Goal: Task Accomplishment & Management: Complete application form

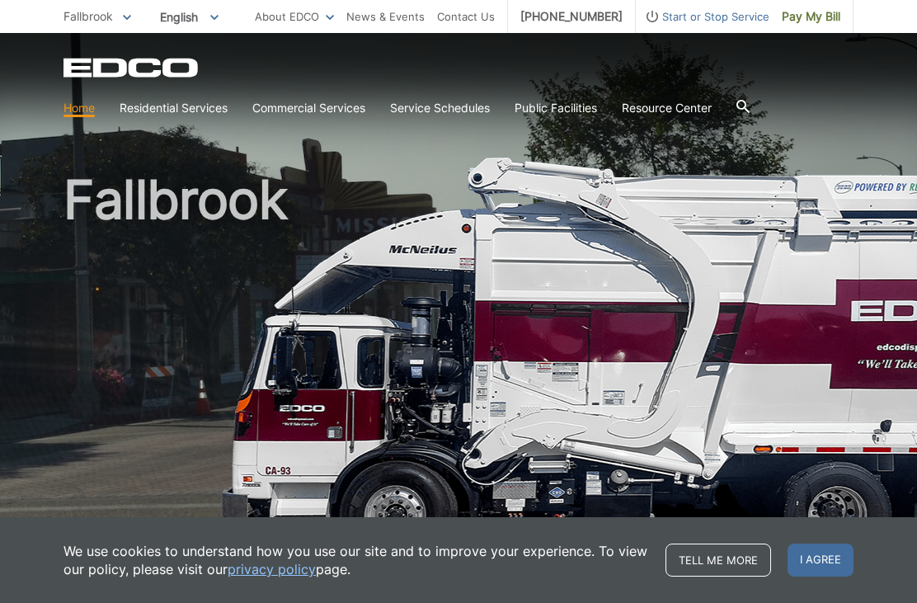
click at [0, 0] on link "Recycling" at bounding box center [0, 0] width 0 height 0
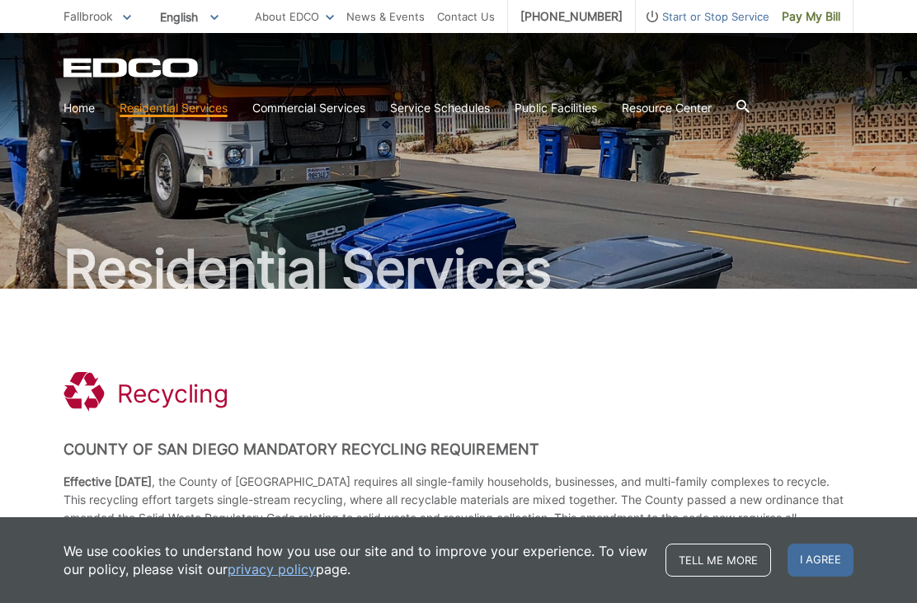
click at [816, 573] on span "I agree" at bounding box center [821, 559] width 66 height 33
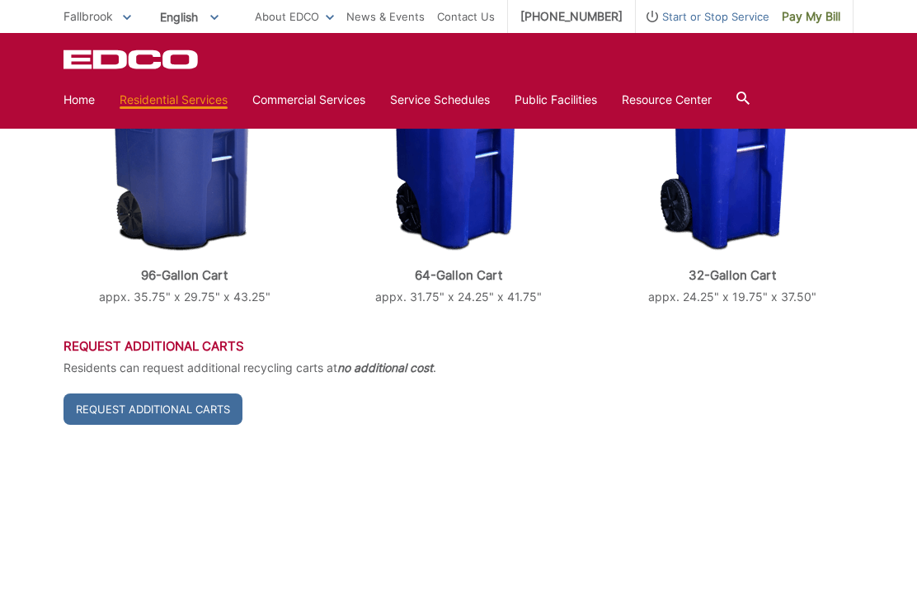
scroll to position [698, 0]
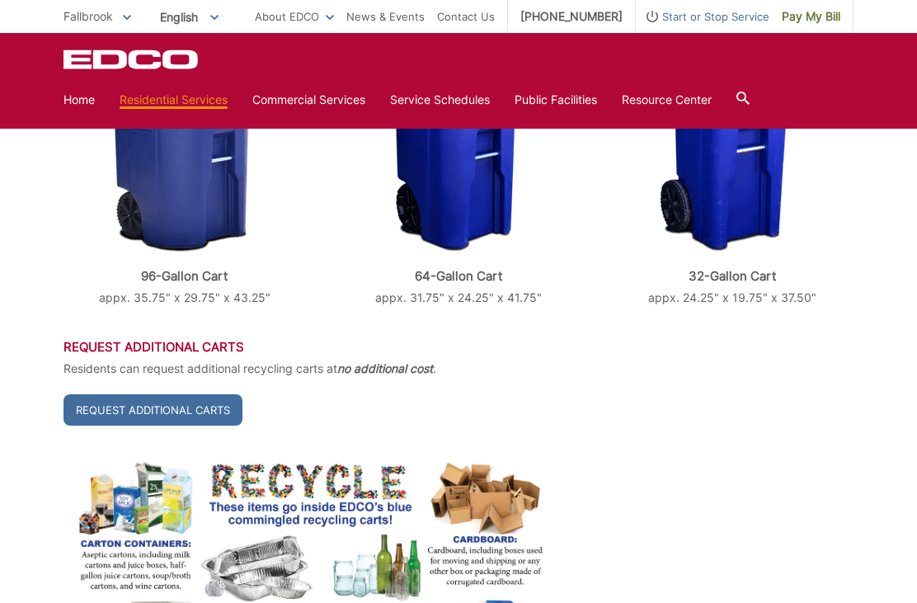
click at [127, 412] on link "Request Additional Carts" at bounding box center [153, 409] width 179 height 31
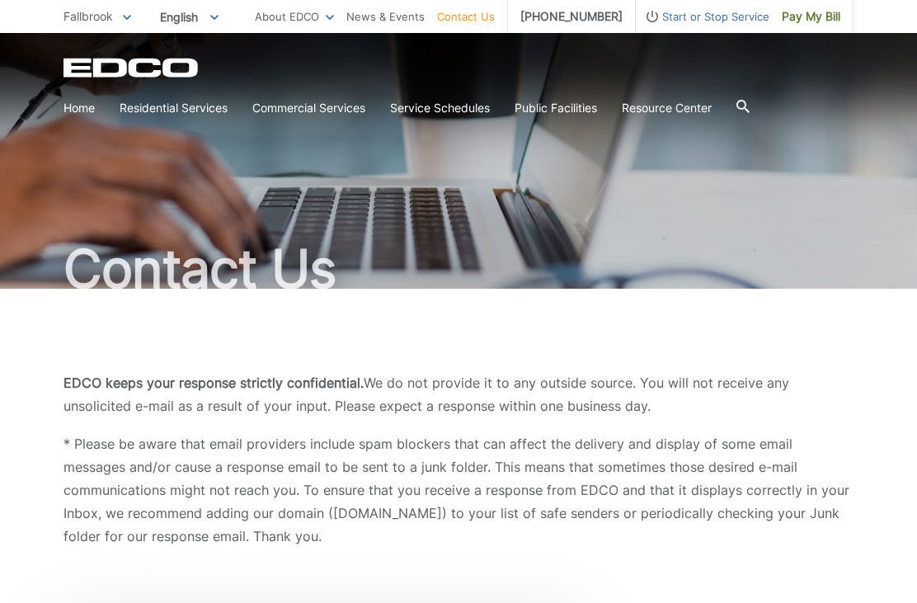
click at [75, 252] on h1 "Contact Us" at bounding box center [459, 268] width 790 height 53
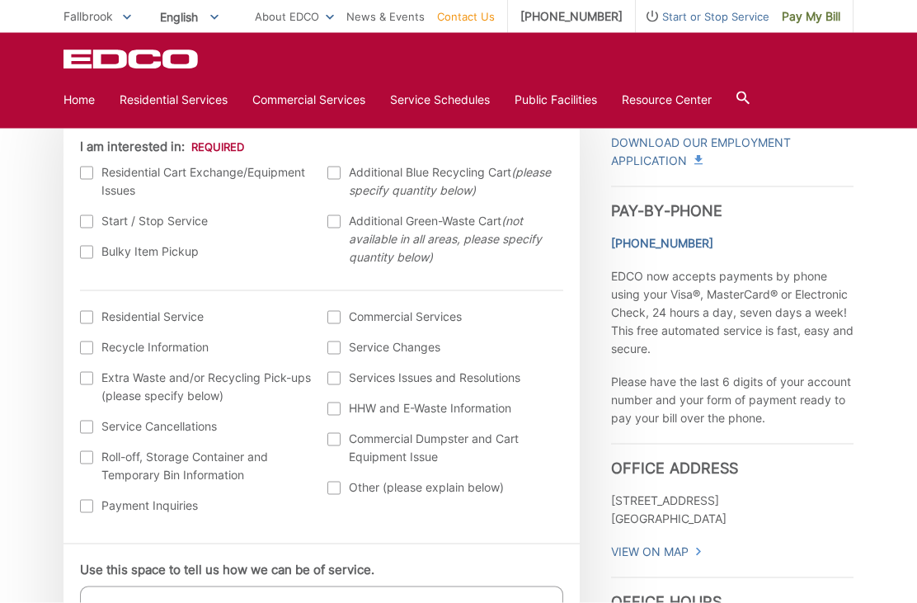
scroll to position [446, 0]
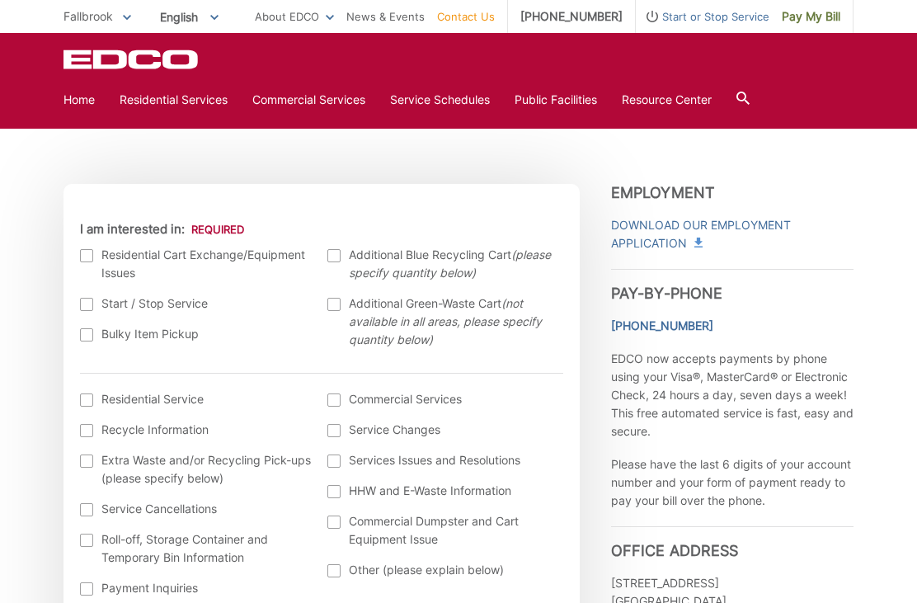
click at [93, 254] on label "Residential Cart Exchange/Equipment Issues" at bounding box center [196, 264] width 232 height 36
click at [0, 0] on input "I am interested in:" at bounding box center [0, 0] width 0 height 0
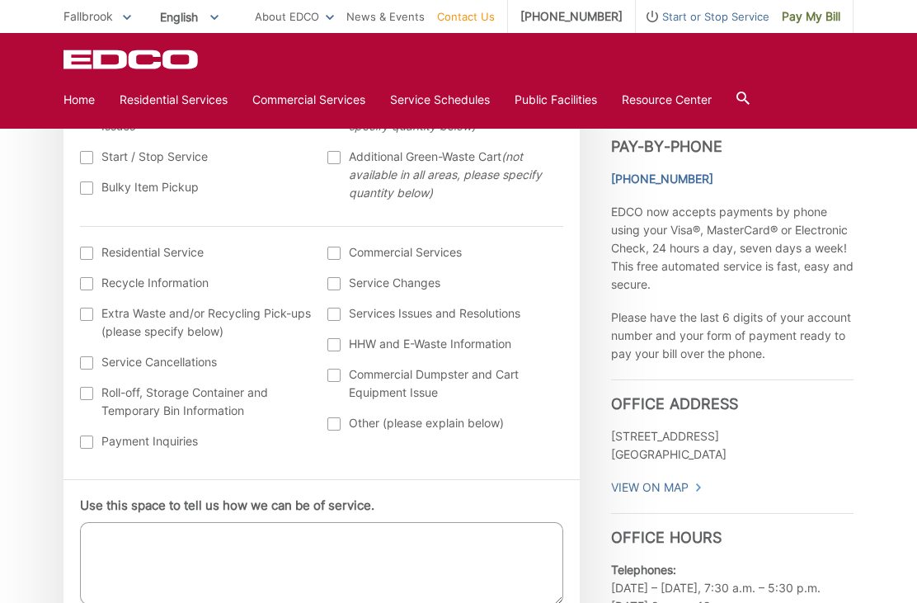
scroll to position [591, 0]
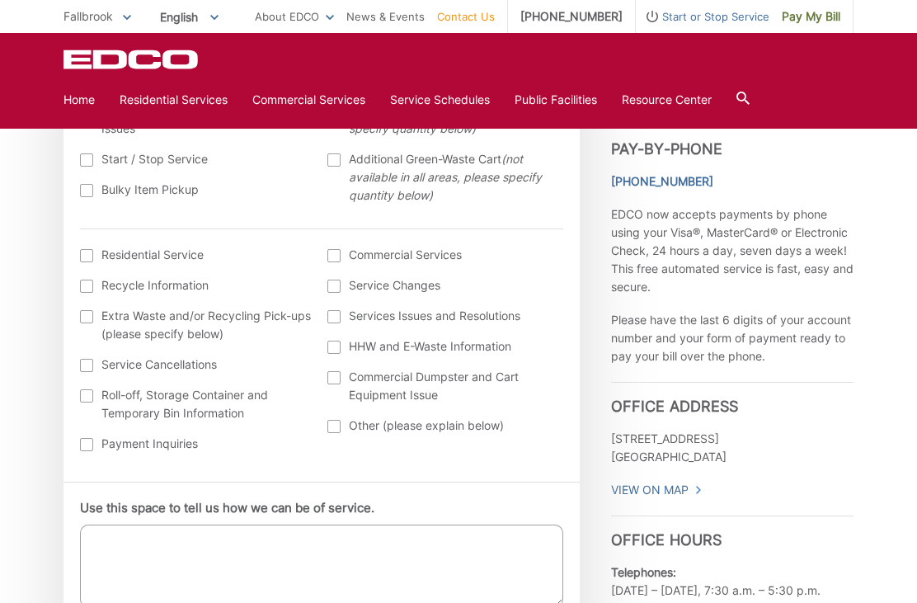
click at [144, 560] on textarea "Use this space to tell us how we can be of service." at bounding box center [321, 566] width 483 height 82
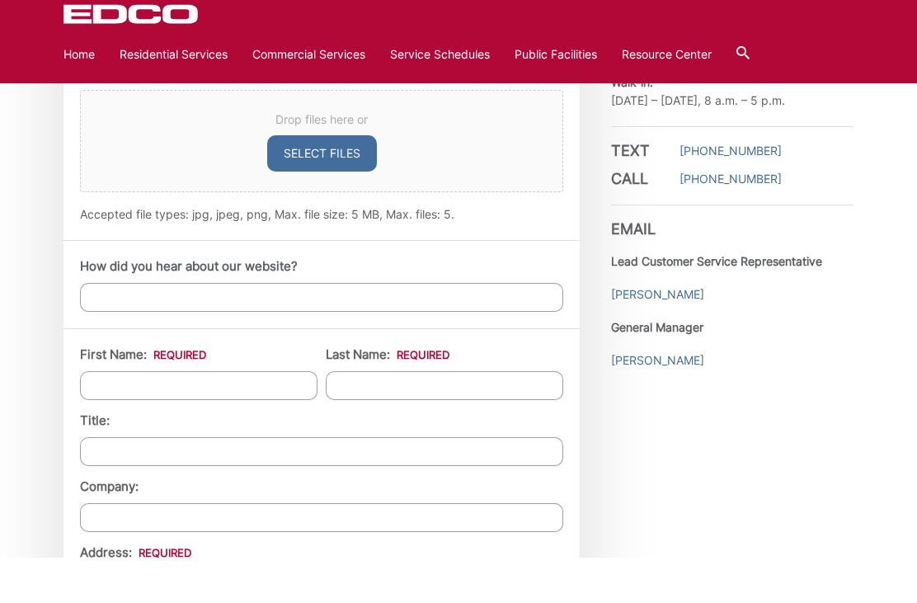
scroll to position [1110, 0]
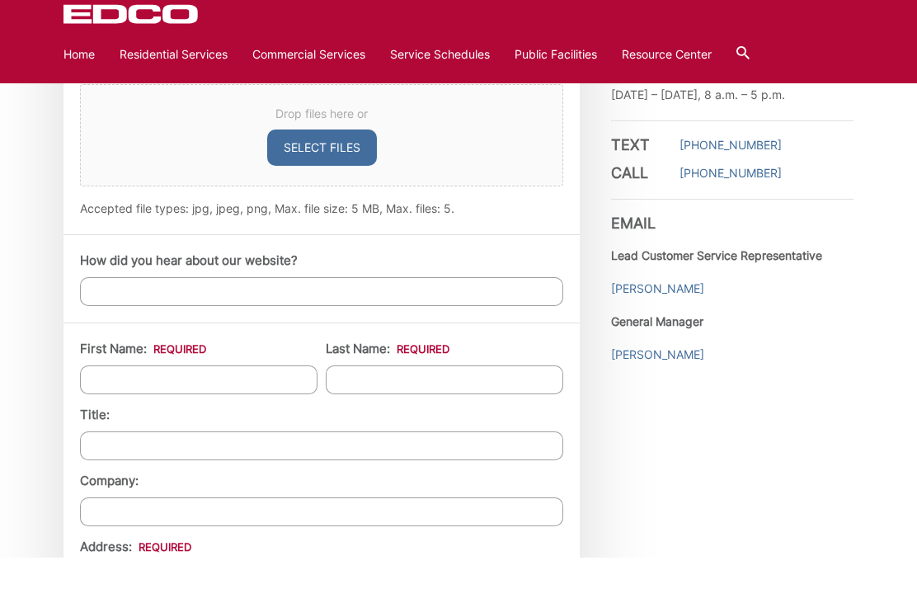
type textarea "Our blue recycle bin is broken and the wheels are failing. We need the bin repl…"
click at [134, 411] on input "First Name: *" at bounding box center [199, 425] width 238 height 29
type input "[PERSON_NAME]"
type input "Frost"
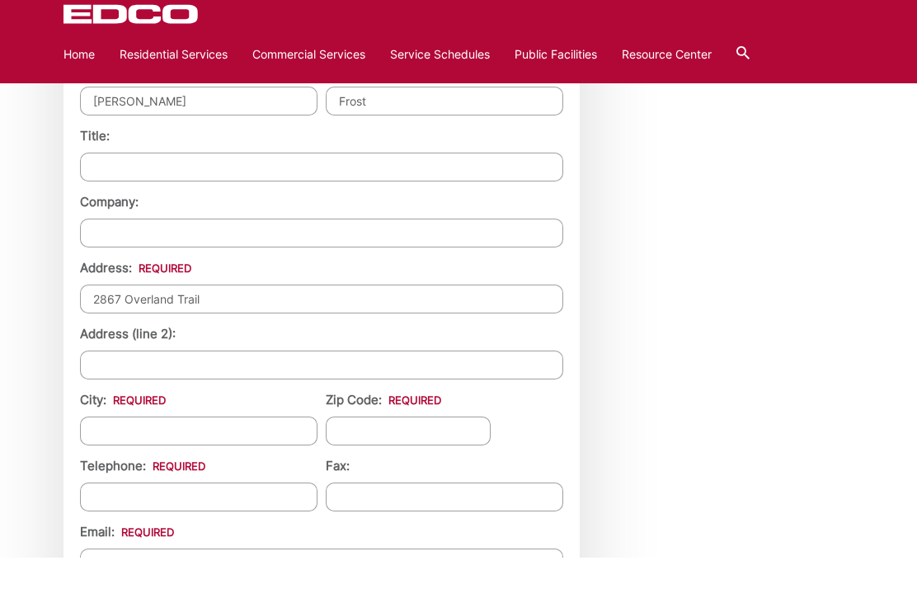
type input "2867 Overland Trail"
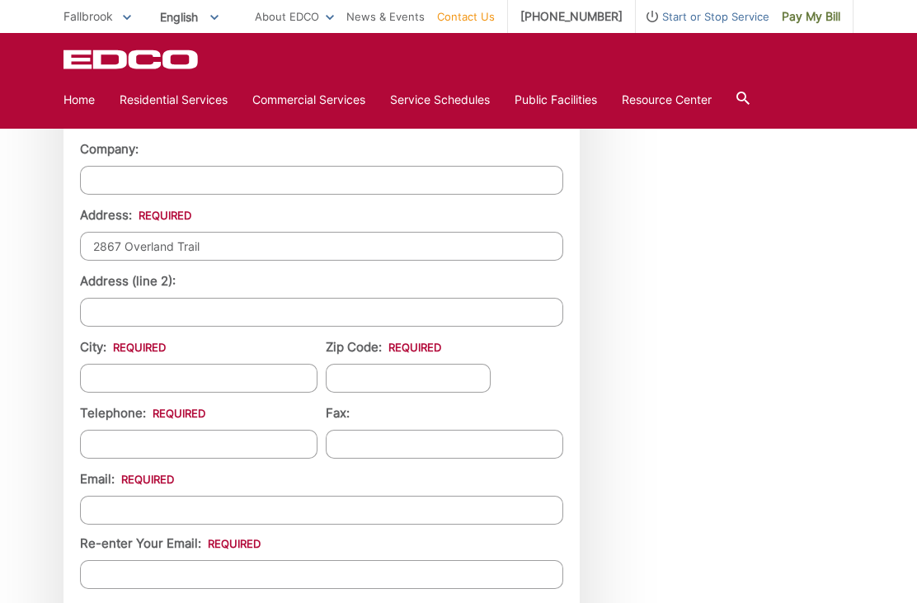
click at [112, 390] on input "City: *" at bounding box center [199, 378] width 238 height 29
type input "Fallbrook"
type input "0"
type input "92028"
type input "[PHONE_NUMBER]"
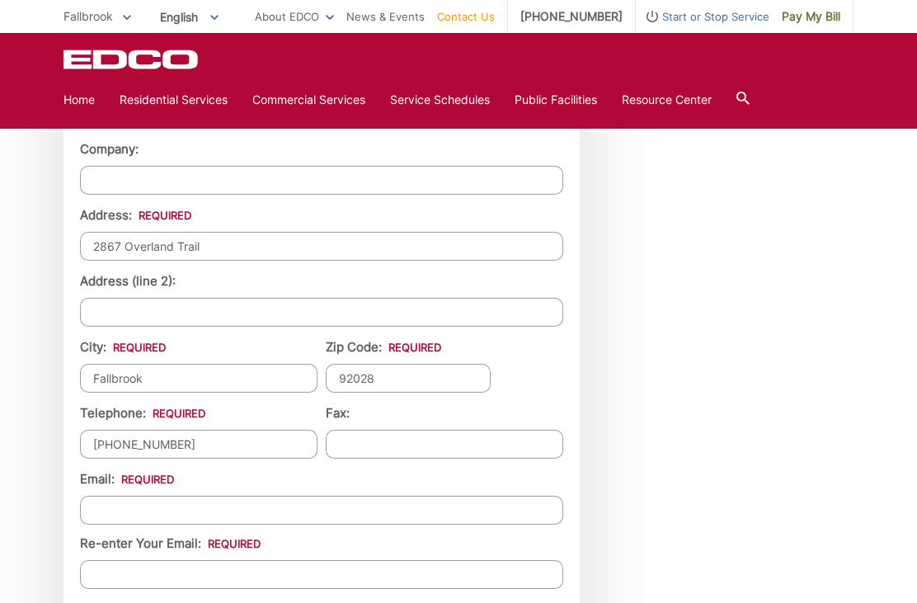
type input "(___) ___-____"
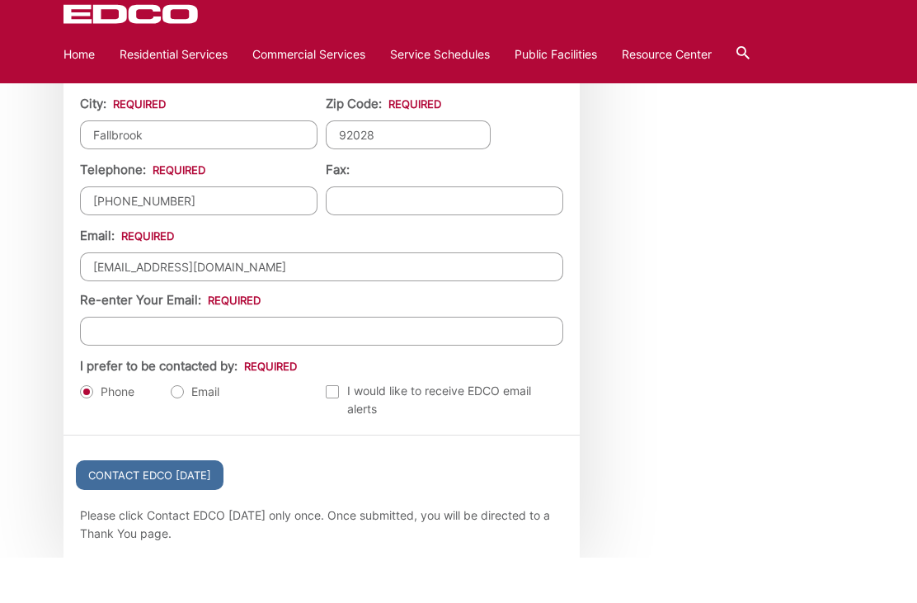
type input "[EMAIL_ADDRESS][DOMAIN_NAME]"
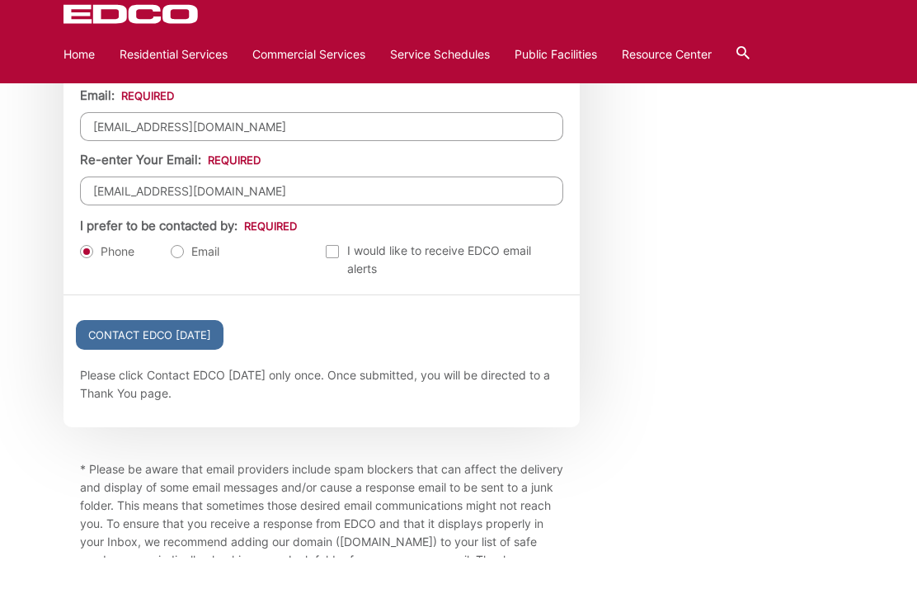
scroll to position [1903, 0]
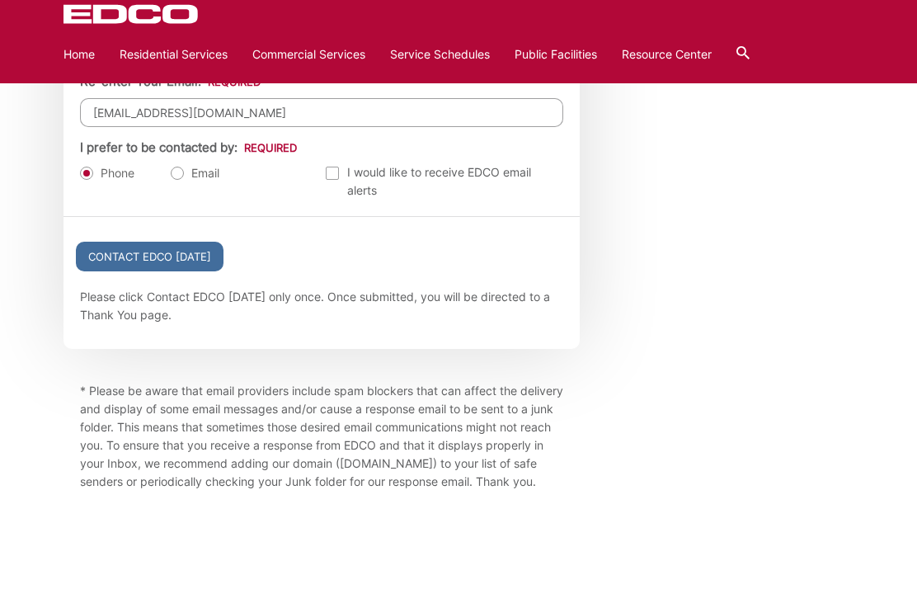
type input "[EMAIL_ADDRESS][DOMAIN_NAME]"
click at [145, 287] on input "Contact EDCO [DATE]" at bounding box center [150, 302] width 148 height 30
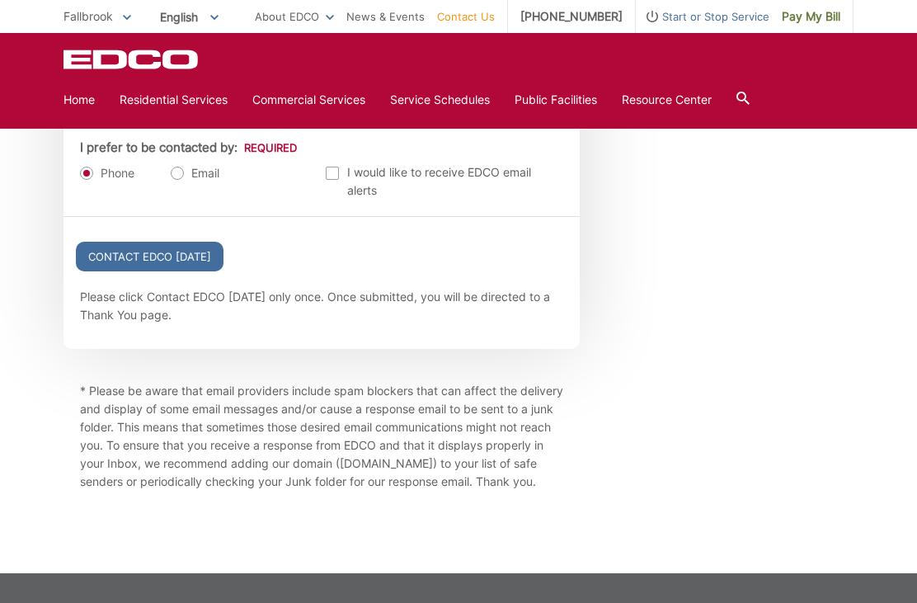
click at [135, 271] on input "Contact EDCO [DATE]" at bounding box center [150, 257] width 148 height 30
click at [146, 271] on input "Contact EDCO [DATE]" at bounding box center [150, 257] width 148 height 30
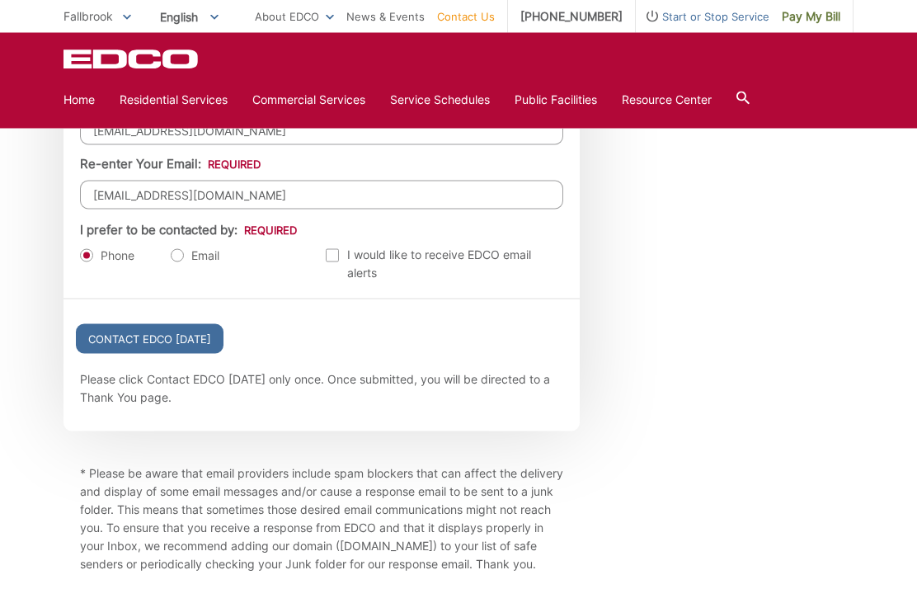
scroll to position [1867, 0]
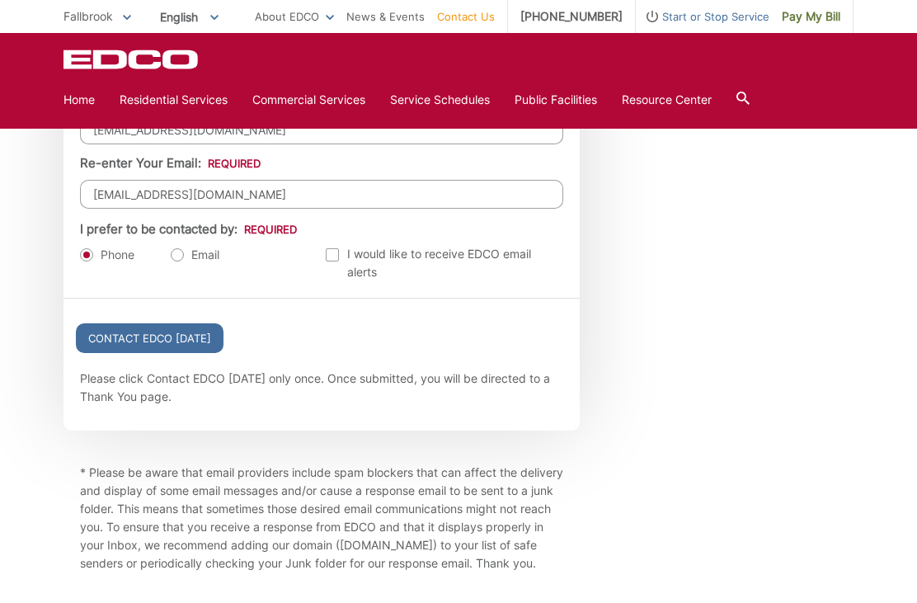
click at [139, 353] on input "Contact EDCO [DATE]" at bounding box center [150, 338] width 148 height 30
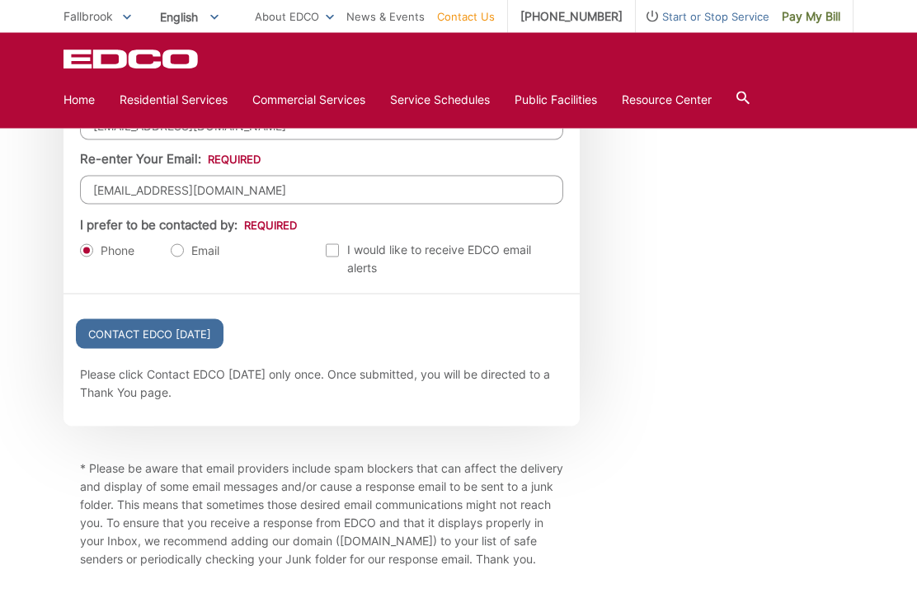
scroll to position [1873, 0]
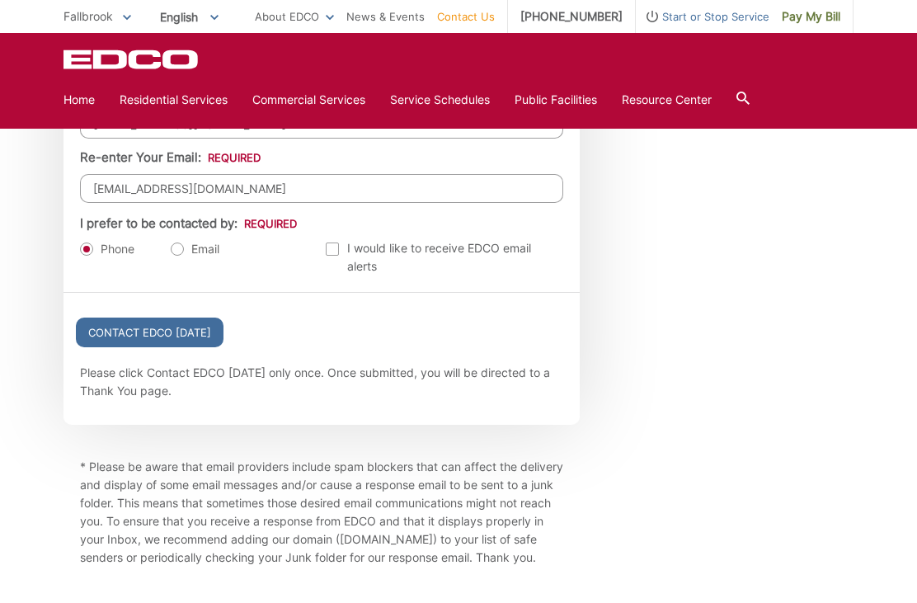
click at [129, 347] on input "Contact EDCO [DATE]" at bounding box center [150, 333] width 148 height 30
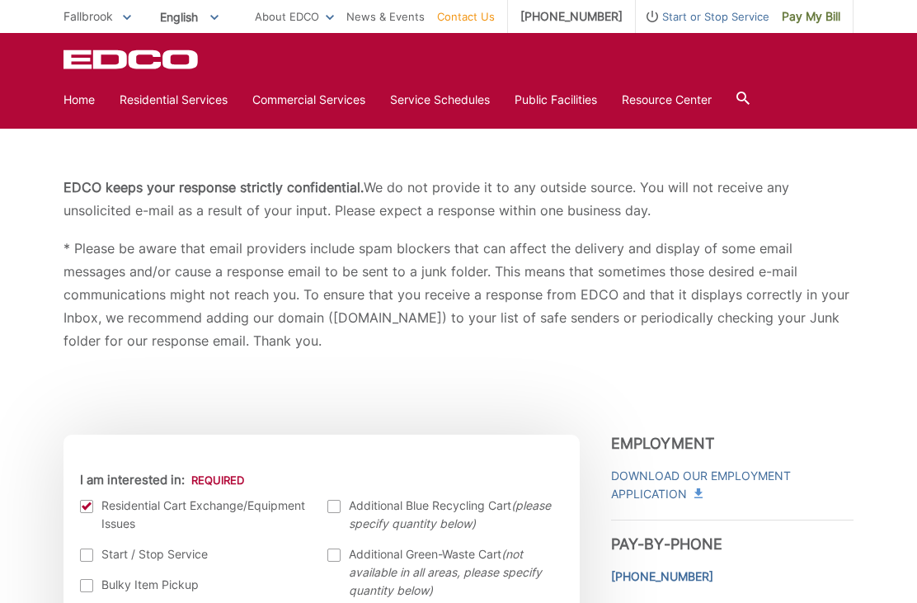
scroll to position [0, 0]
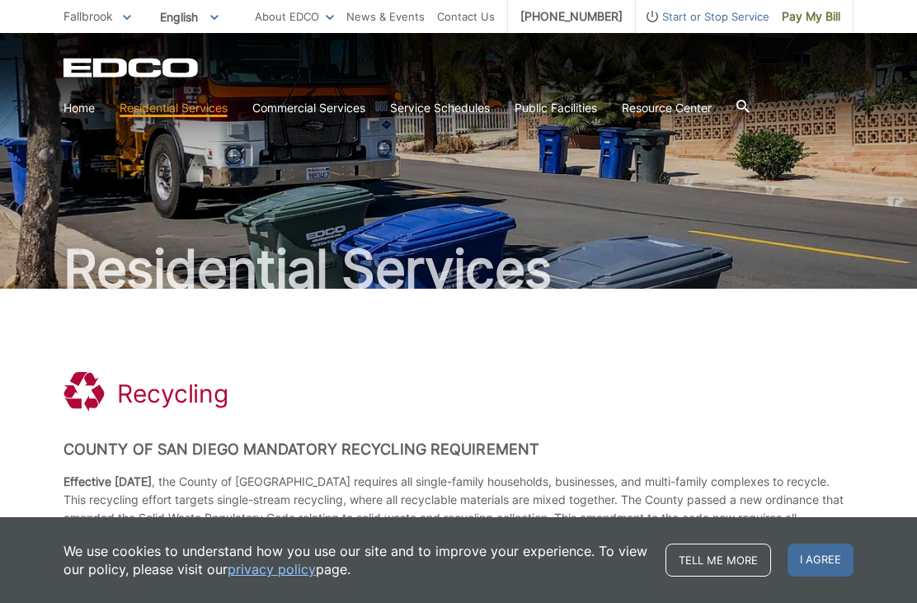
click at [813, 563] on span "I agree" at bounding box center [821, 559] width 66 height 33
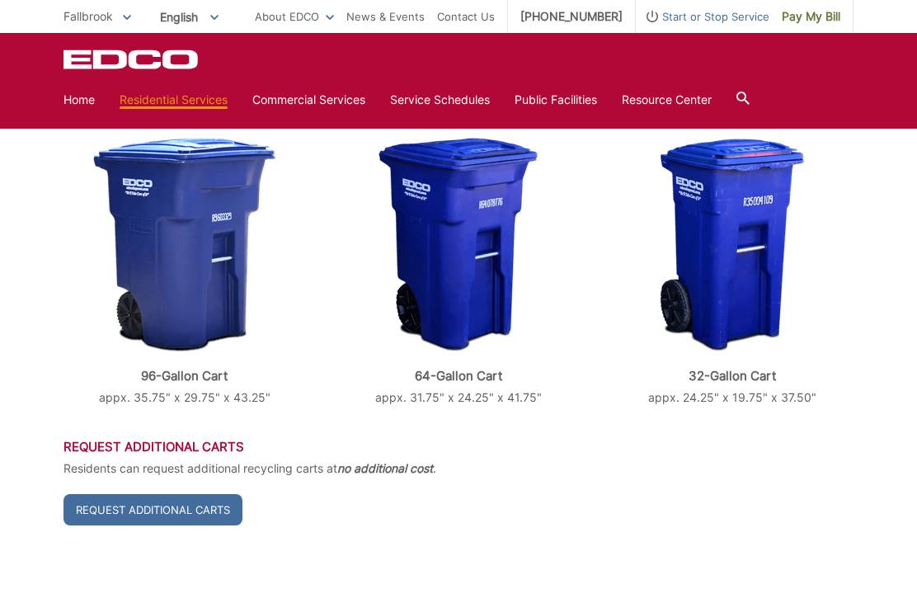
scroll to position [599, 0]
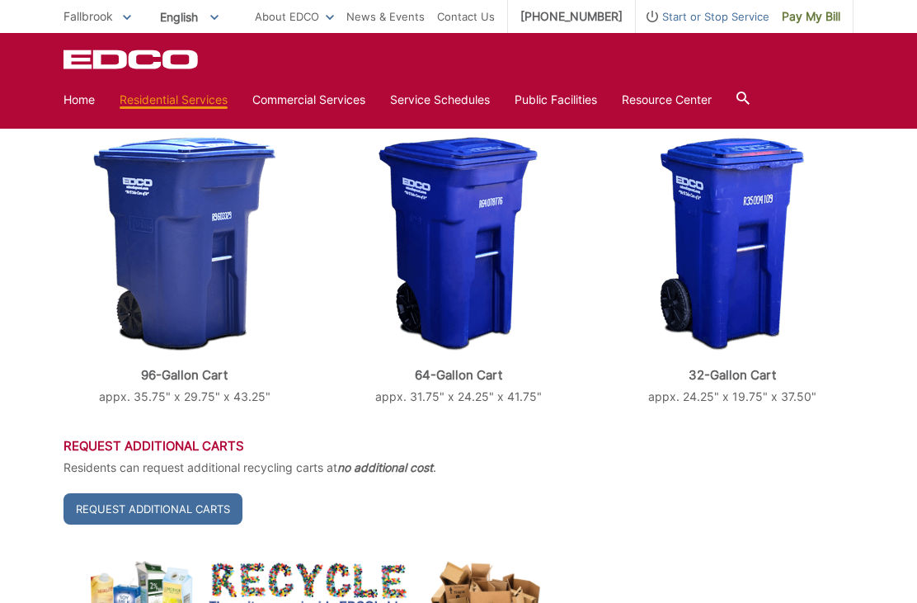
click at [153, 511] on link "Request Additional Carts" at bounding box center [153, 508] width 179 height 31
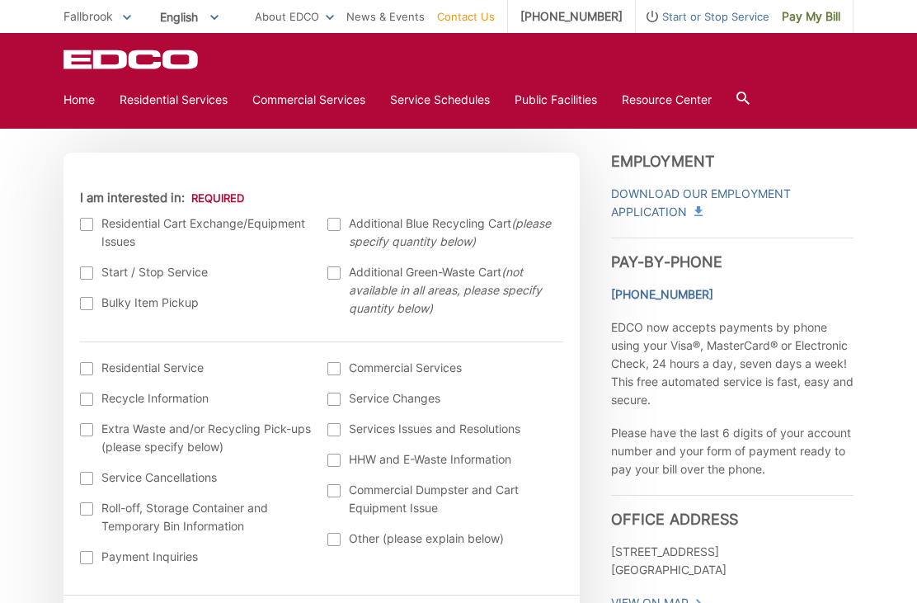
scroll to position [480, 0]
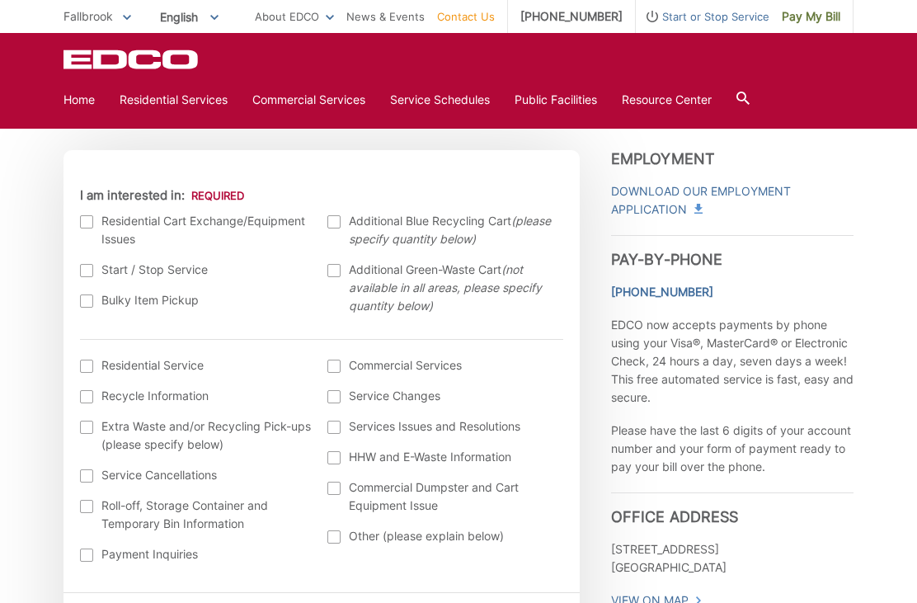
click at [92, 224] on div at bounding box center [86, 221] width 13 height 13
click at [0, 0] on input "I am interested in:" at bounding box center [0, 0] width 0 height 0
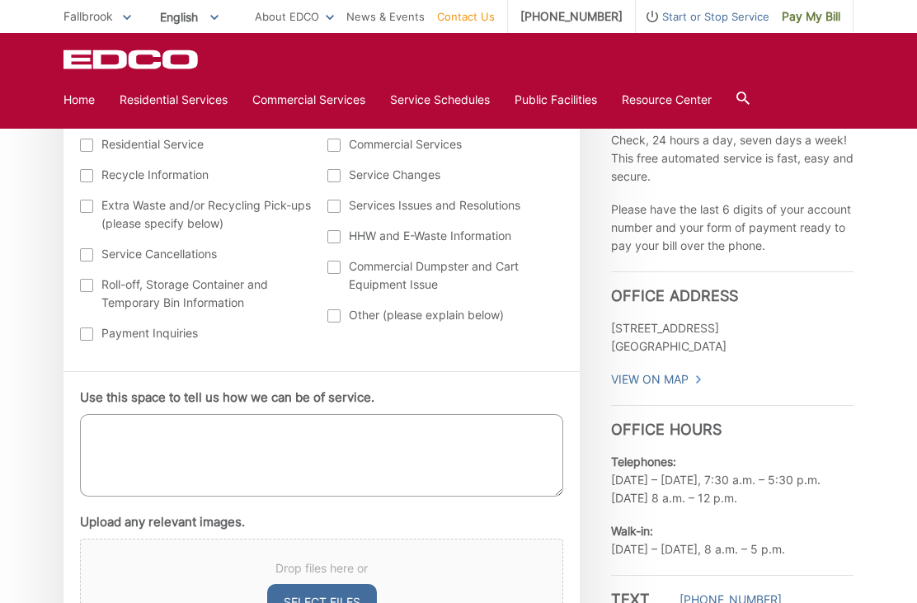
scroll to position [780, 0]
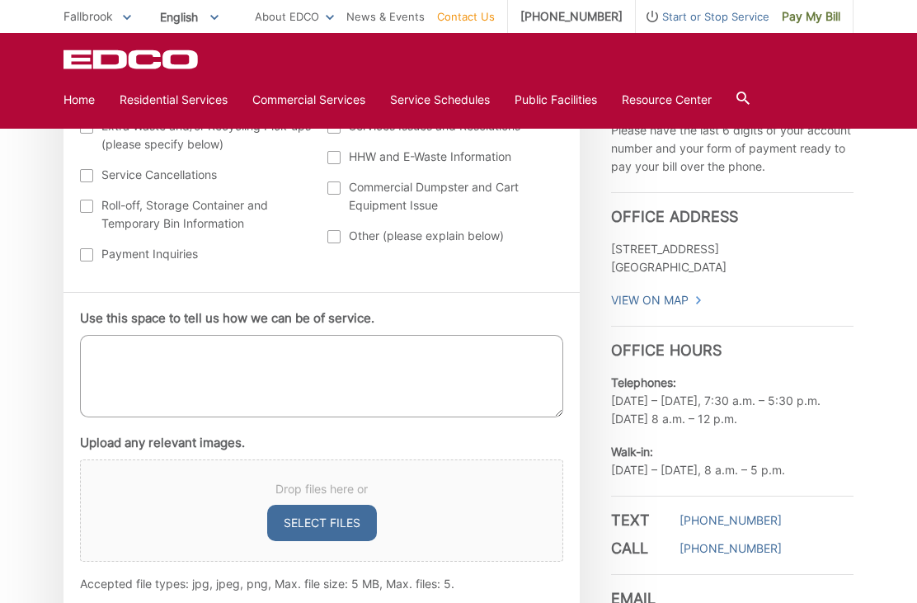
click at [137, 370] on textarea "Use this space to tell us how we can be of service." at bounding box center [321, 376] width 483 height 82
type textarea "Our recycle bin is broken. We need to have a replacement please."
click at [310, 528] on button "Select files" at bounding box center [322, 523] width 110 height 36
type input "C:\fakepath\IMG_4487.jpeg"
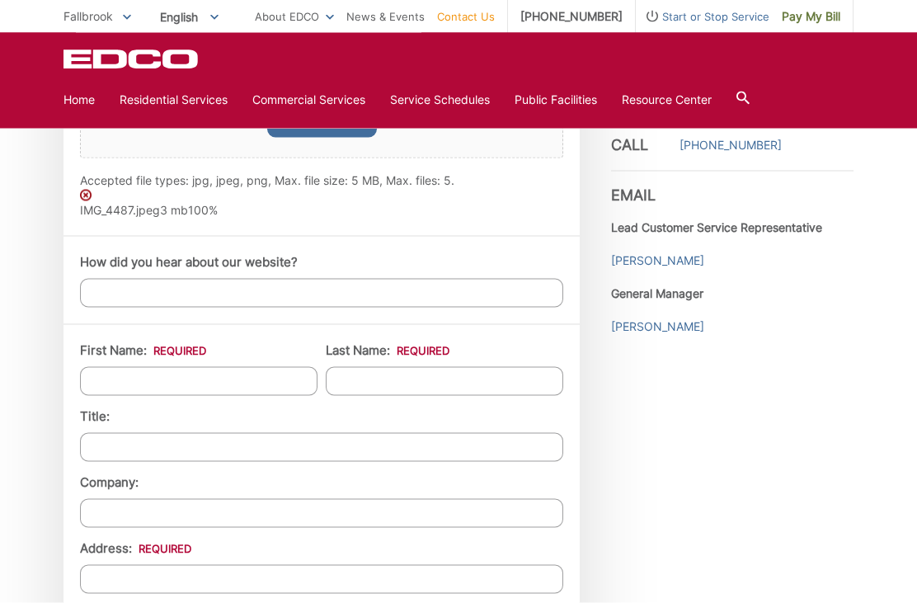
scroll to position [1224, 0]
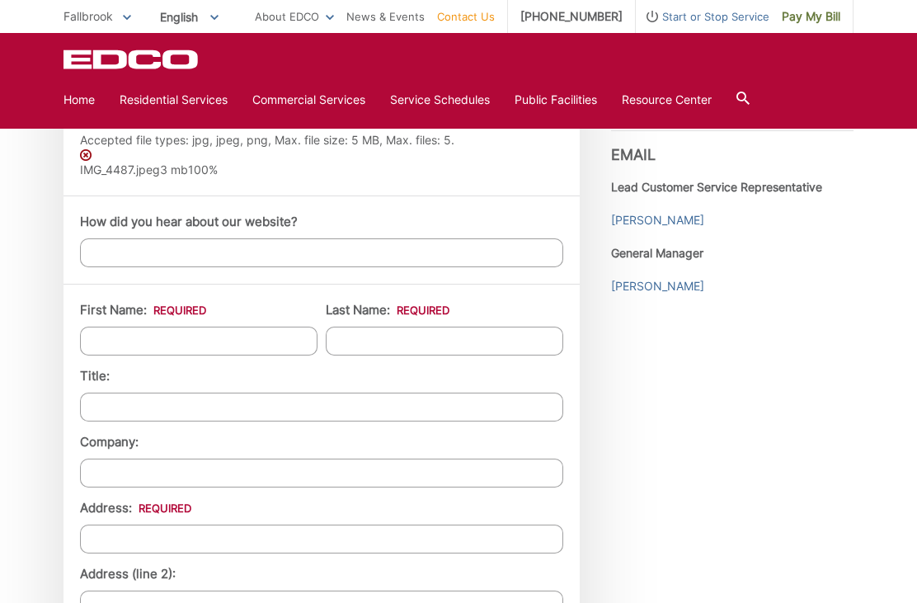
click at [125, 349] on input "First Name: *" at bounding box center [199, 341] width 238 height 29
type input "James"
type input "Frost"
type input "2867 Overland Trail"
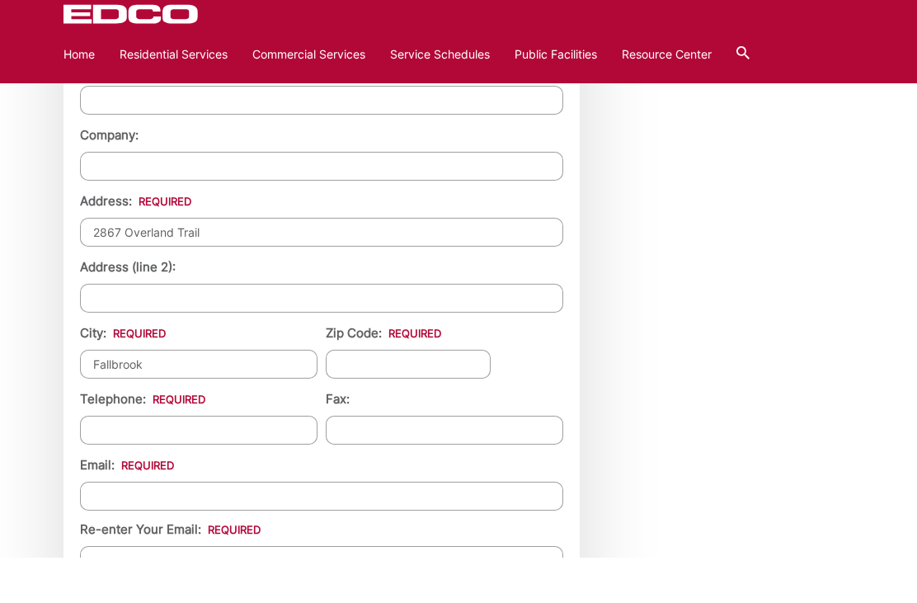
type input "Fallbrook"
type input "92028"
type input "[PHONE_NUMBER]"
type input "(___) ___-____"
type input "[EMAIL_ADDRESS][DOMAIN_NAME]"
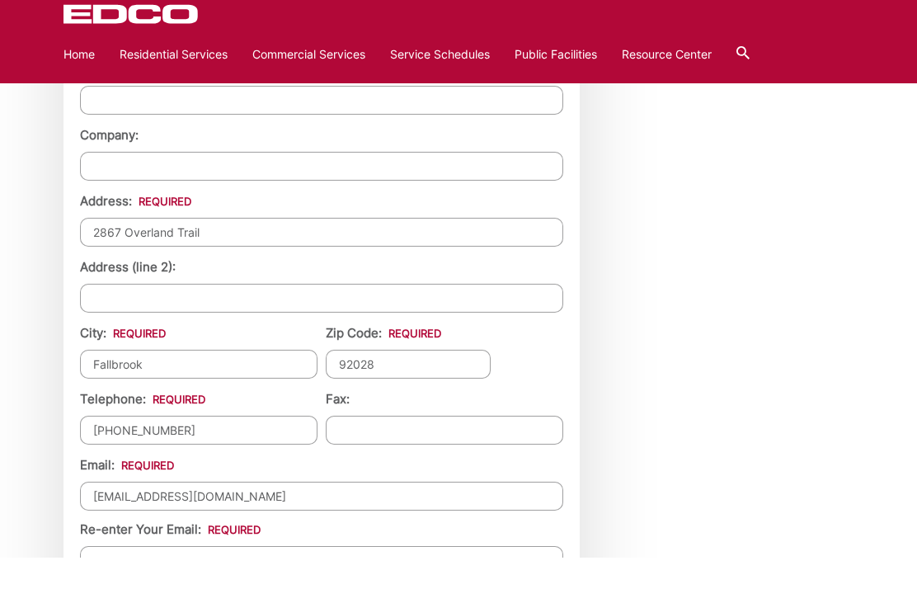
scroll to position [1754, 0]
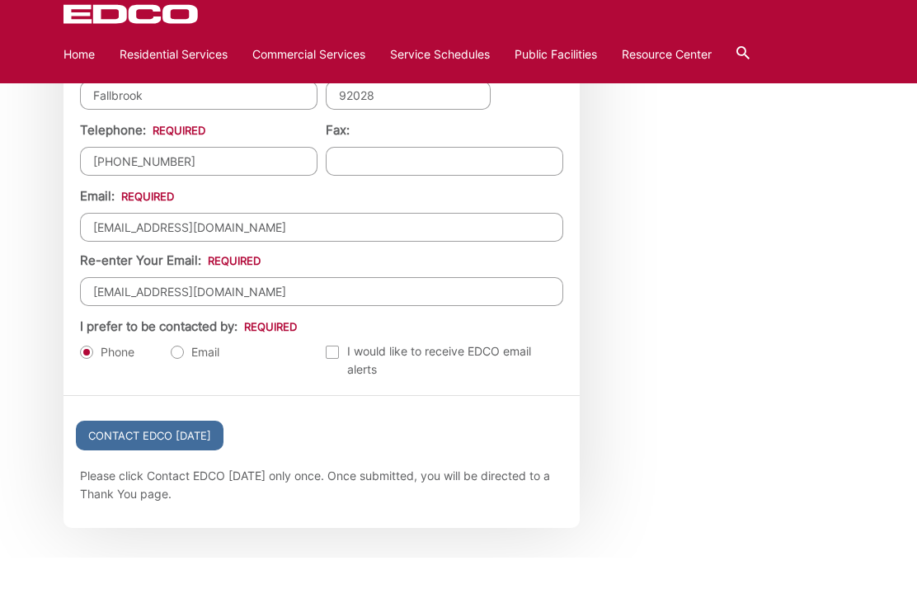
type input "[EMAIL_ADDRESS][DOMAIN_NAME]"
click at [183, 389] on label "Email" at bounding box center [195, 397] width 49 height 16
radio input "true"
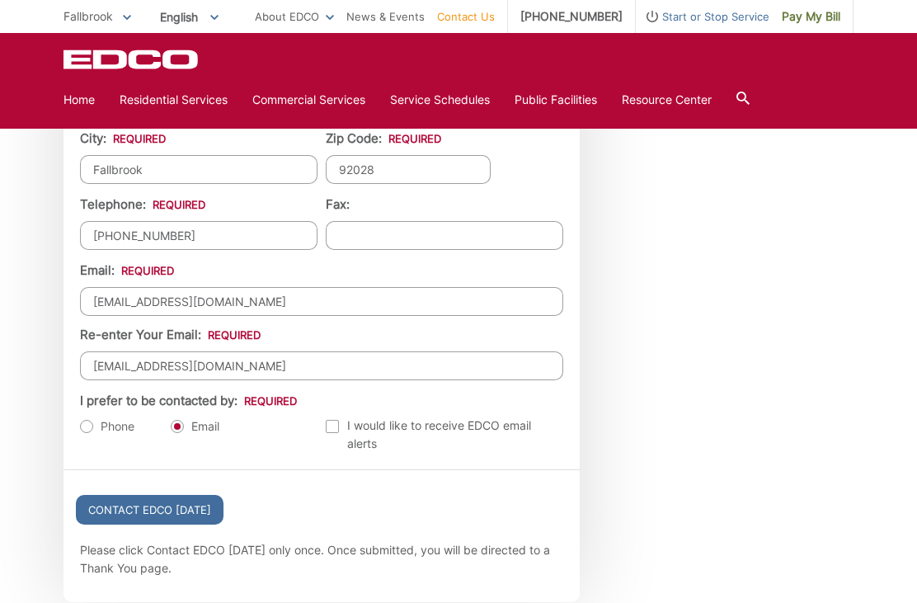
scroll to position [1794, 0]
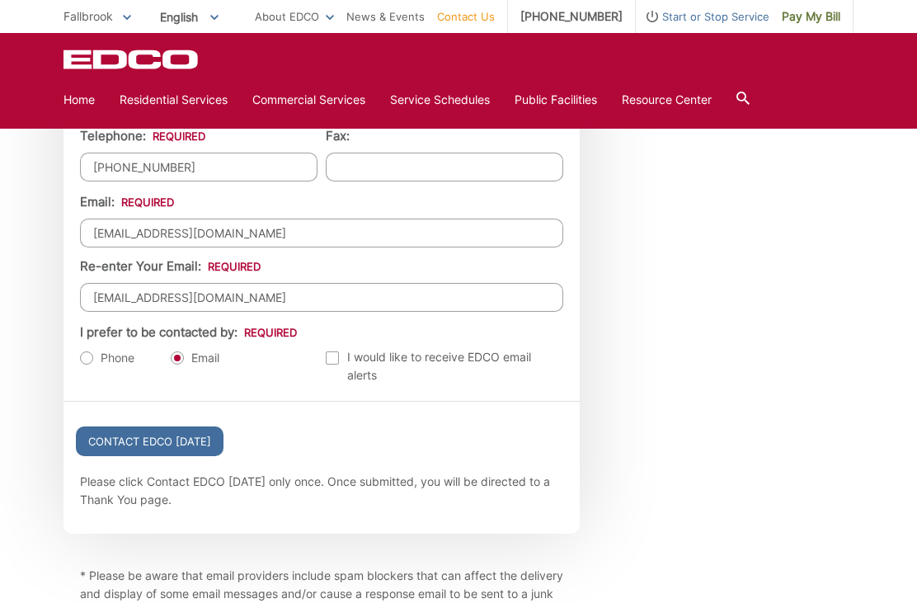
click at [136, 456] on input "Contact EDCO [DATE]" at bounding box center [150, 441] width 148 height 30
